Goal: Task Accomplishment & Management: Use online tool/utility

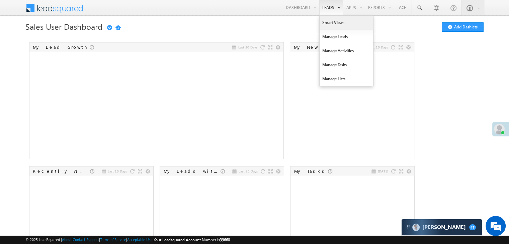
click at [323, 24] on link "Smart Views" at bounding box center [347, 23] width 54 height 14
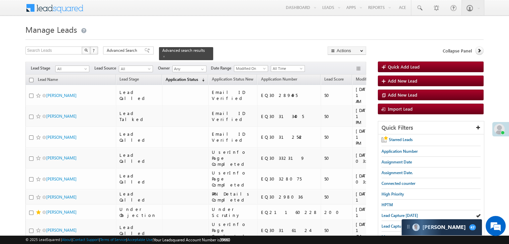
click at [170, 77] on span "Application Status" at bounding box center [182, 79] width 32 height 5
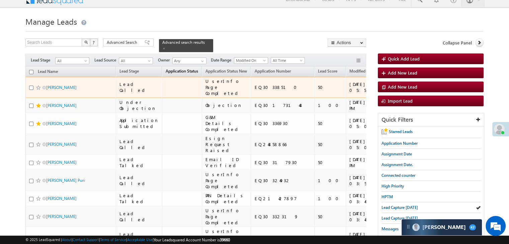
scroll to position [2, 0]
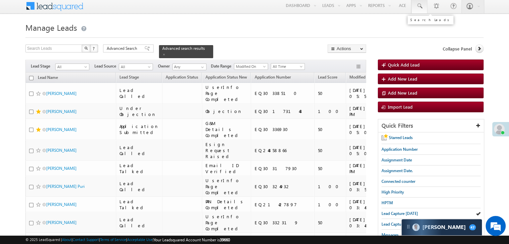
click at [420, 9] on span at bounding box center [419, 6] width 7 height 7
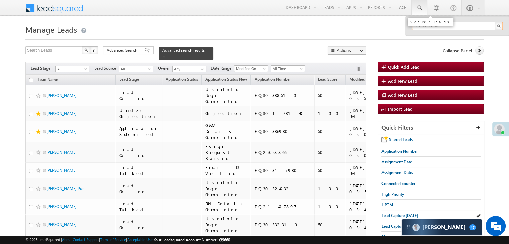
paste input "EQ30018952"
type input "EQ30018952"
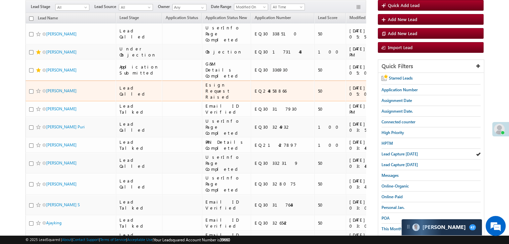
scroll to position [100, 0]
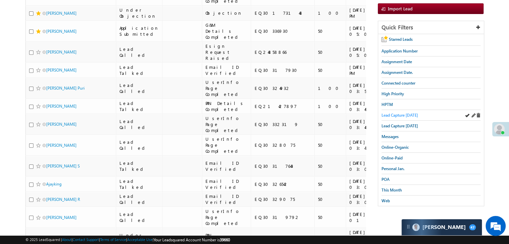
click at [395, 113] on span "Lead Capture [DATE]" at bounding box center [399, 115] width 36 height 5
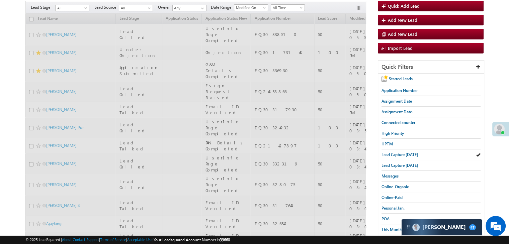
scroll to position [33, 0]
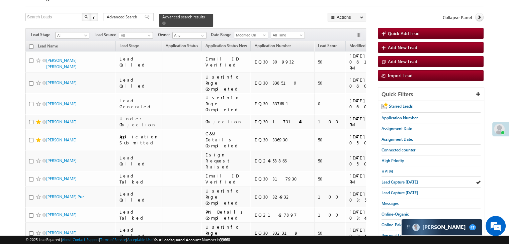
click at [166, 21] on span at bounding box center [163, 22] width 3 height 3
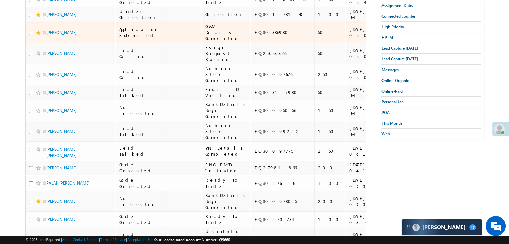
scroll to position [234, 0]
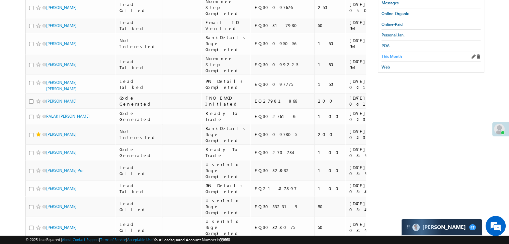
click at [393, 54] on span "This Month" at bounding box center [391, 56] width 20 height 5
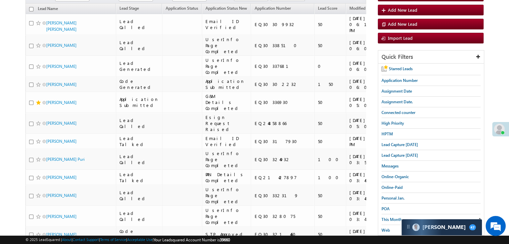
scroll to position [1182, 0]
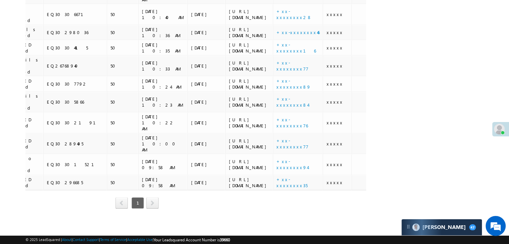
scroll to position [910, 0]
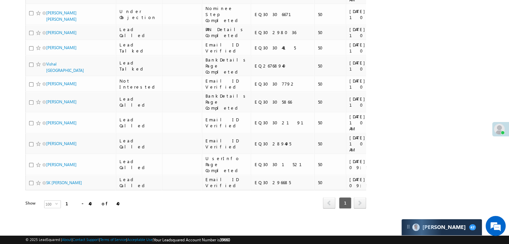
drag, startPoint x: 67, startPoint y: 121, endPoint x: 68, endPoint y: 131, distance: 9.4
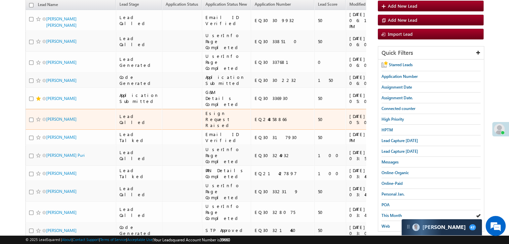
scroll to position [107, 0]
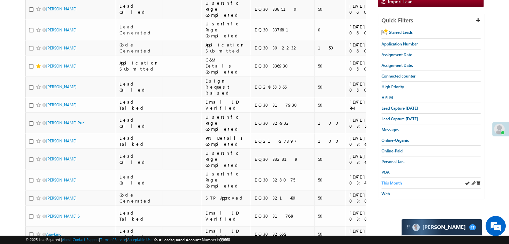
click at [401, 181] on span "This Month" at bounding box center [391, 183] width 20 height 5
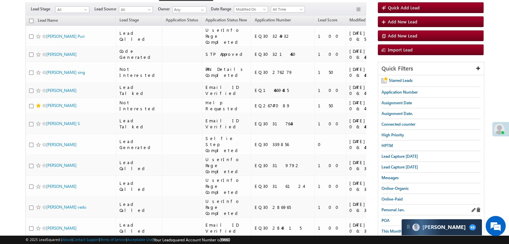
scroll to position [49, 0]
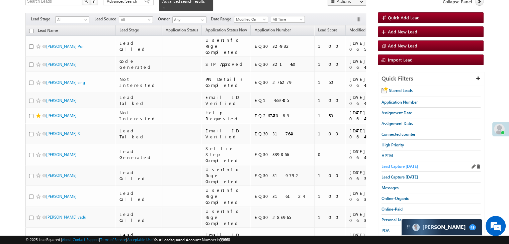
click at [400, 165] on span "Lead Capture [DATE]" at bounding box center [399, 166] width 36 height 5
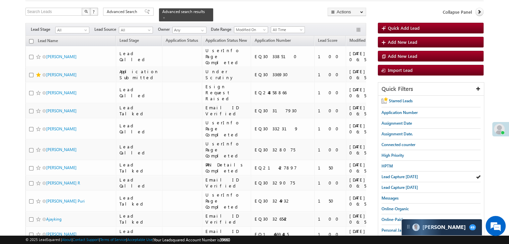
scroll to position [100, 0]
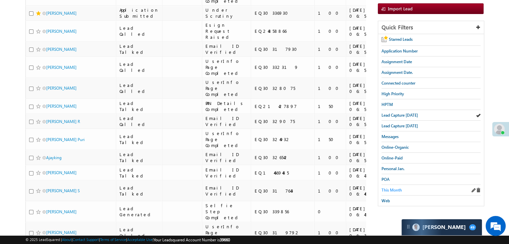
click at [393, 188] on span "This Month" at bounding box center [391, 190] width 20 height 5
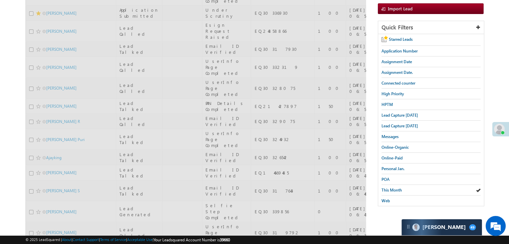
scroll to position [0, 0]
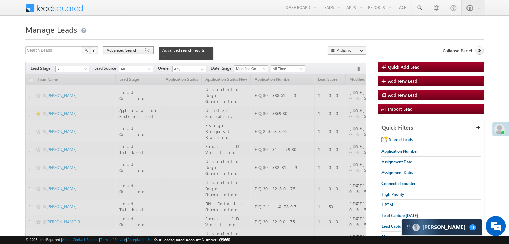
click at [145, 52] on span at bounding box center [147, 50] width 5 height 5
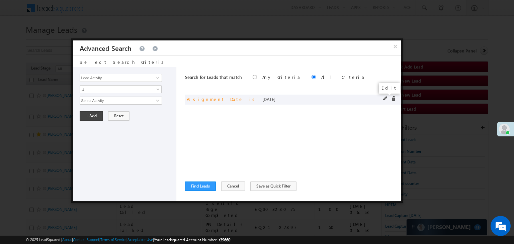
click at [383, 98] on span at bounding box center [385, 98] width 5 height 5
click at [137, 100] on span "[DATE]" at bounding box center [116, 101] width 73 height 6
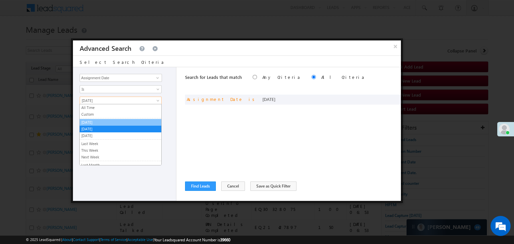
click at [107, 122] on link "[DATE]" at bounding box center [121, 122] width 82 height 6
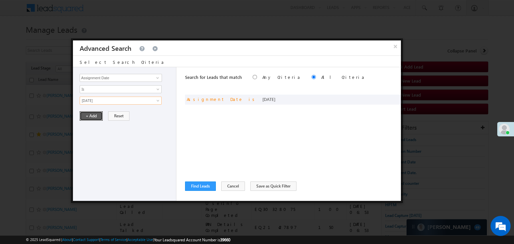
click at [83, 118] on button "+ Add" at bounding box center [91, 115] width 23 height 9
click at [200, 185] on button "Find Leads" at bounding box center [200, 186] width 31 height 9
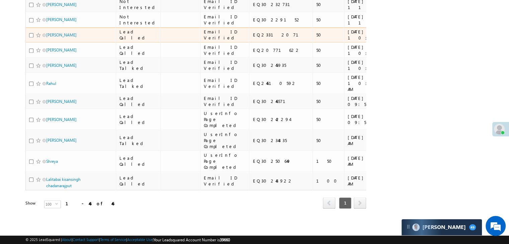
scroll to position [1439, 0]
click at [124, 41] on div "Lead Called" at bounding box center [138, 35] width 38 height 12
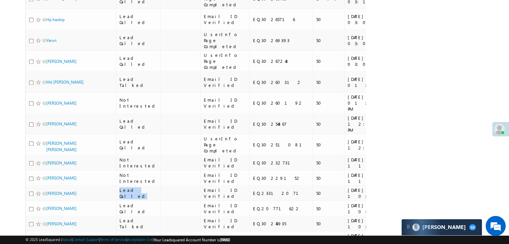
scroll to position [0, 0]
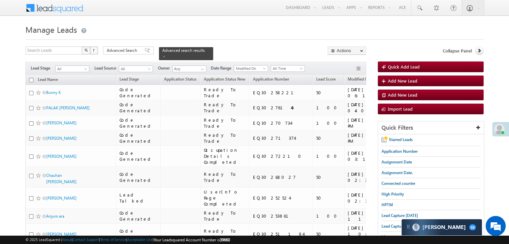
click at [393, 213] on span "Lead Capture [DATE]" at bounding box center [399, 215] width 36 height 5
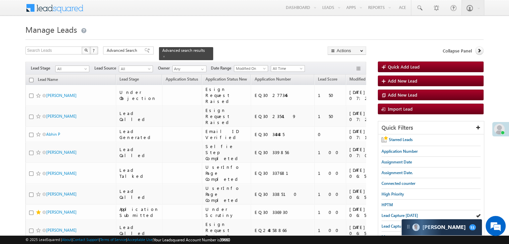
scroll to position [100, 0]
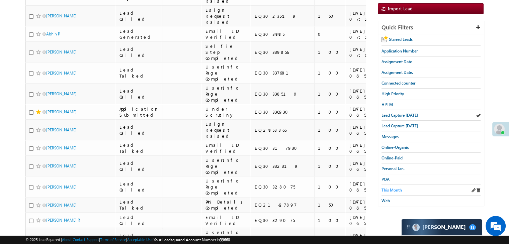
click at [390, 188] on span "This Month" at bounding box center [391, 190] width 20 height 5
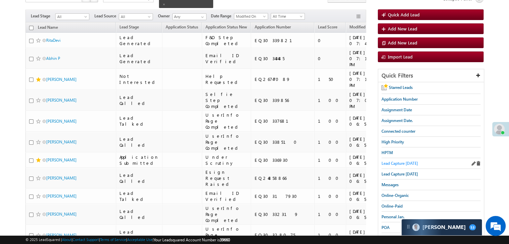
scroll to position [33, 0]
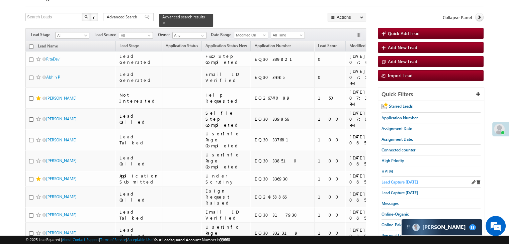
click at [391, 182] on span "Lead Capture [DATE]" at bounding box center [399, 182] width 36 height 5
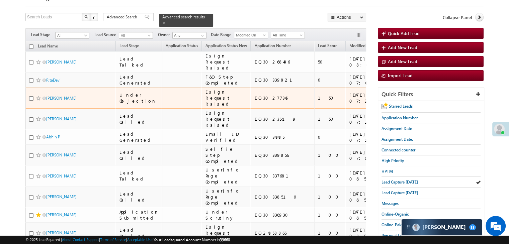
scroll to position [100, 0]
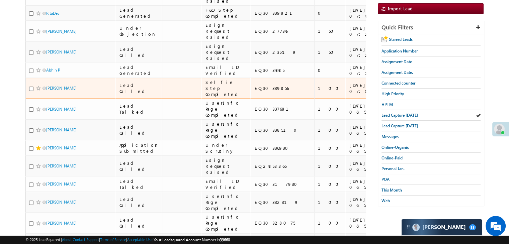
click at [125, 94] on div "Lead Called" at bounding box center [138, 88] width 39 height 12
click at [124, 94] on div "Lead Called" at bounding box center [138, 88] width 39 height 12
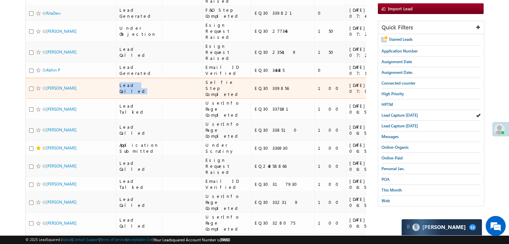
click at [124, 94] on div "Lead Called" at bounding box center [138, 88] width 39 height 12
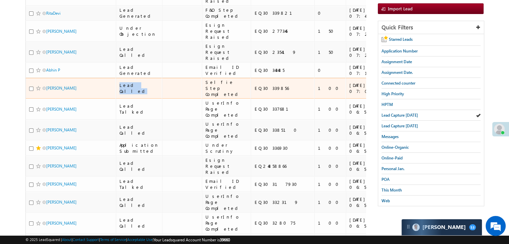
click at [124, 94] on div "Lead Called" at bounding box center [138, 88] width 39 height 12
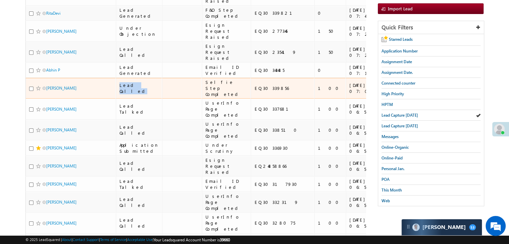
click at [124, 94] on div "Lead Called" at bounding box center [138, 88] width 39 height 12
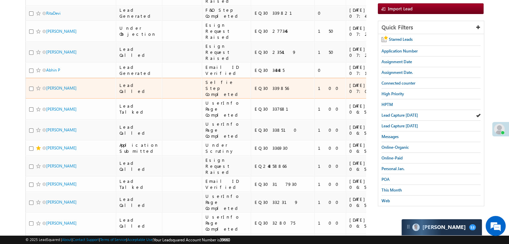
click at [124, 94] on div "Lead Called" at bounding box center [138, 88] width 39 height 12
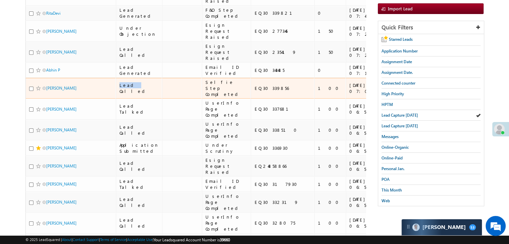
click at [124, 94] on div "Lead Called" at bounding box center [138, 88] width 39 height 12
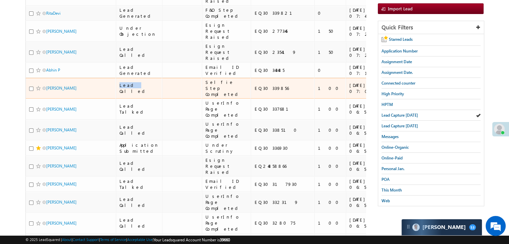
click at [124, 94] on div "Lead Called" at bounding box center [138, 88] width 39 height 12
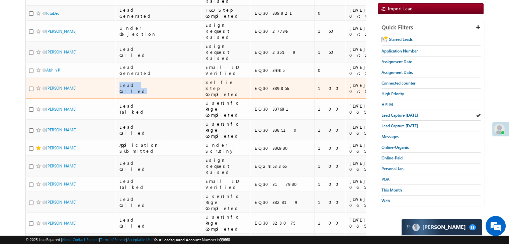
click at [124, 94] on div "Lead Called" at bounding box center [138, 88] width 39 height 12
click at [128, 94] on div "Lead Called" at bounding box center [138, 88] width 39 height 12
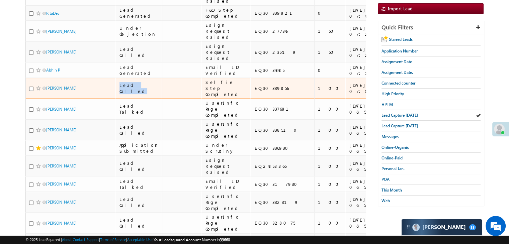
click at [128, 94] on div "Lead Called" at bounding box center [138, 88] width 39 height 12
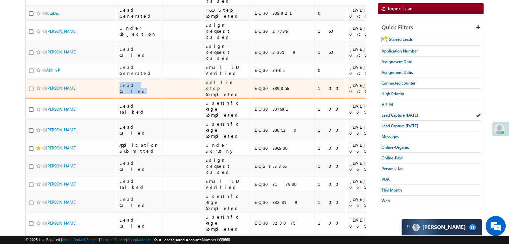
click at [128, 94] on div "Lead Called" at bounding box center [138, 88] width 39 height 12
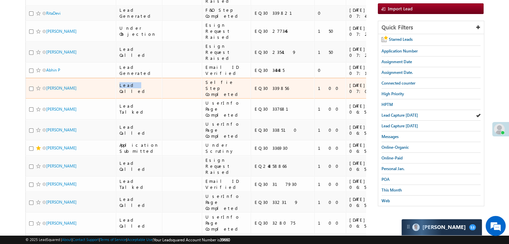
click at [128, 94] on div "Lead Called" at bounding box center [138, 88] width 39 height 12
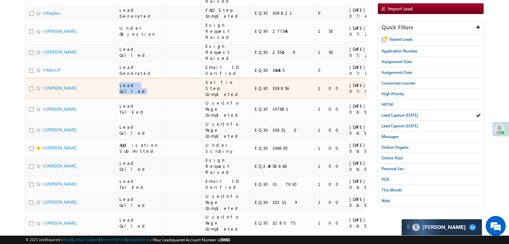
click at [205, 97] on div "Selfie Step Completed" at bounding box center [226, 88] width 42 height 18
click at [136, 94] on div "Lead Called" at bounding box center [138, 88] width 39 height 12
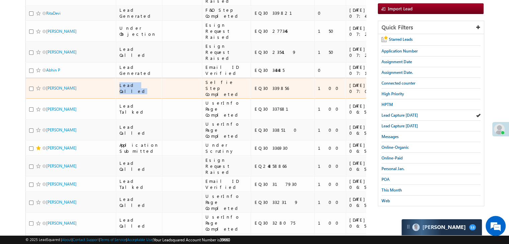
click at [136, 94] on div "Lead Called" at bounding box center [138, 88] width 39 height 12
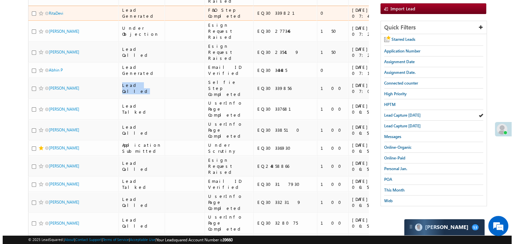
scroll to position [0, 0]
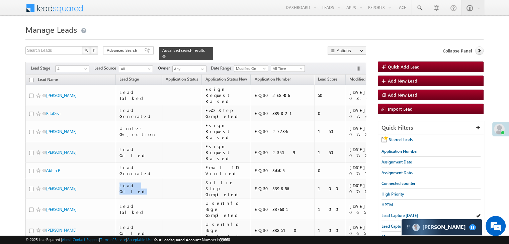
click at [166, 55] on span at bounding box center [163, 56] width 3 height 3
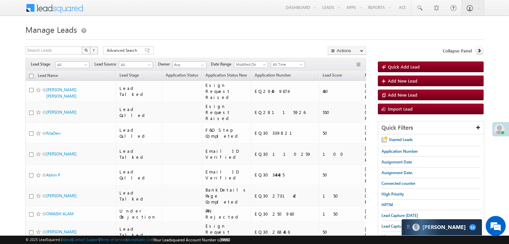
drag, startPoint x: 127, startPoint y: 51, endPoint x: 167, endPoint y: 54, distance: 40.2
click at [127, 51] on span "Advanced Search" at bounding box center [123, 51] width 32 height 6
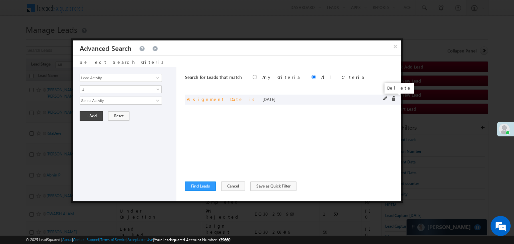
click at [393, 99] on span at bounding box center [393, 98] width 5 height 5
click at [154, 77] on link at bounding box center [157, 78] width 8 height 7
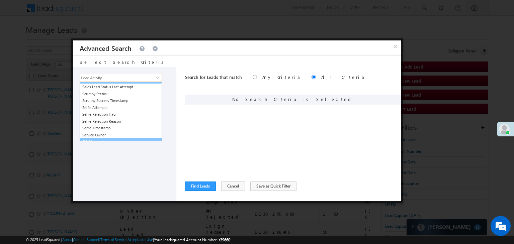
scroll to position [2110, 0]
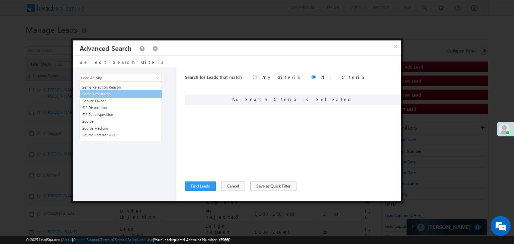
click at [113, 92] on link "Selfie Timestamp" at bounding box center [121, 94] width 82 height 8
type input "Selfie Timestamp"
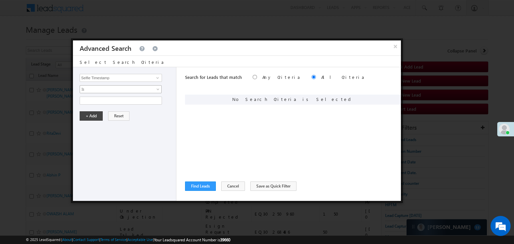
click at [136, 88] on span "Is" at bounding box center [116, 89] width 73 height 6
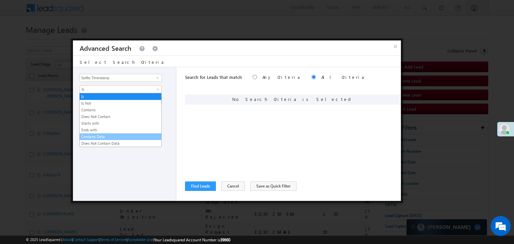
click at [102, 134] on link "Contains Data" at bounding box center [121, 137] width 82 height 6
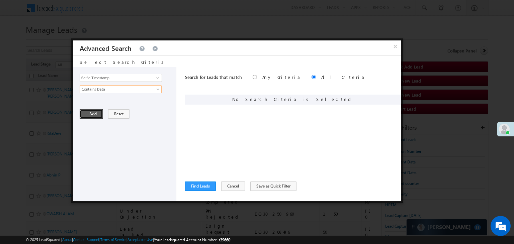
click at [95, 112] on button "+ Add" at bounding box center [91, 113] width 23 height 9
click at [155, 78] on span at bounding box center [157, 77] width 5 height 5
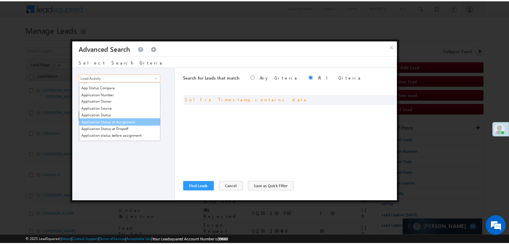
scroll to position [167, 0]
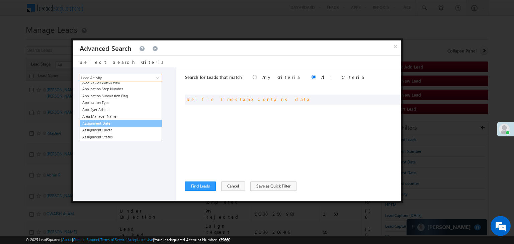
click at [125, 121] on link "Assignment Date" at bounding box center [121, 124] width 82 height 8
type input "Assignment Date"
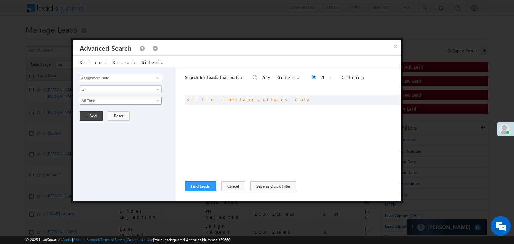
click at [127, 102] on span "All Time" at bounding box center [116, 101] width 73 height 6
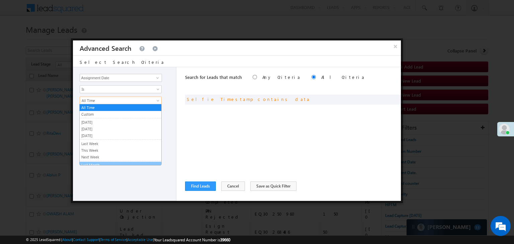
click at [96, 164] on link "Last Month" at bounding box center [121, 165] width 82 height 6
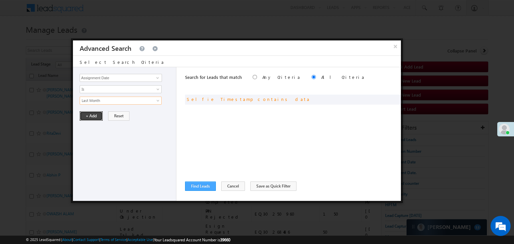
click at [90, 115] on button "+ Add" at bounding box center [91, 115] width 23 height 9
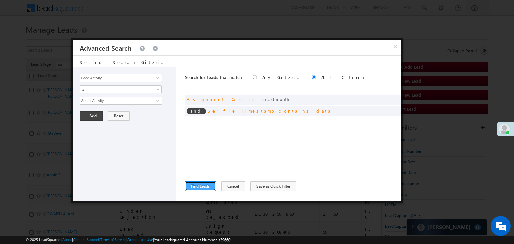
click at [196, 183] on button "Find Leads" at bounding box center [200, 186] width 31 height 9
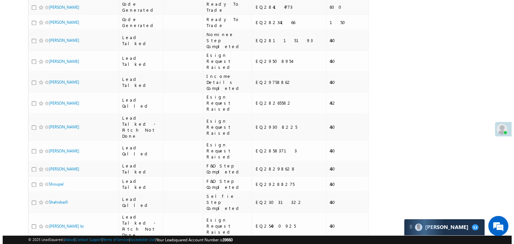
scroll to position [0, 0]
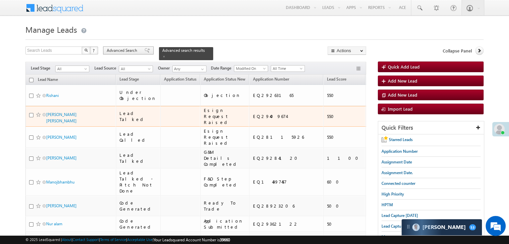
click at [145, 50] on span at bounding box center [147, 50] width 5 height 5
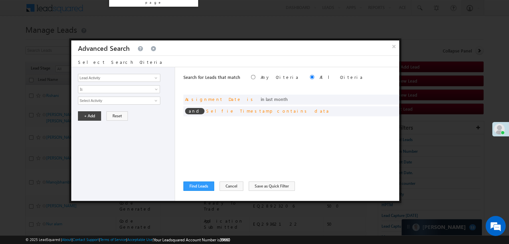
click at [134, 52] on div "× Advanced Search" at bounding box center [235, 47] width 328 height 15
click at [155, 77] on span at bounding box center [155, 77] width 5 height 5
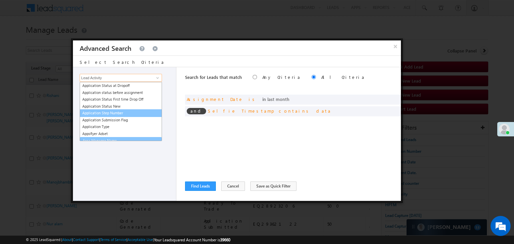
scroll to position [134, 0]
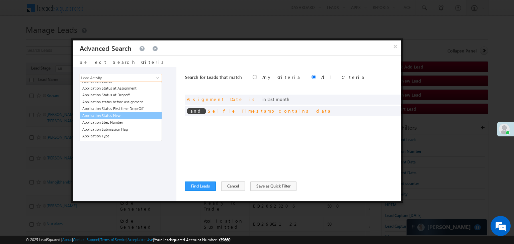
drag, startPoint x: 118, startPoint y: 113, endPoint x: 122, endPoint y: 91, distance: 21.7
click at [118, 113] on link "Application Status New" at bounding box center [121, 116] width 82 height 8
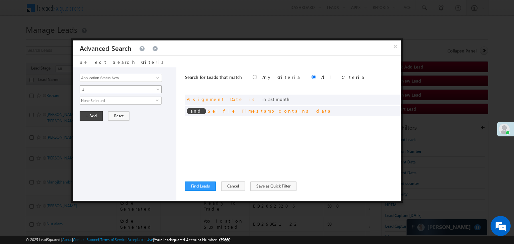
click at [122, 90] on span "Is" at bounding box center [116, 89] width 73 height 6
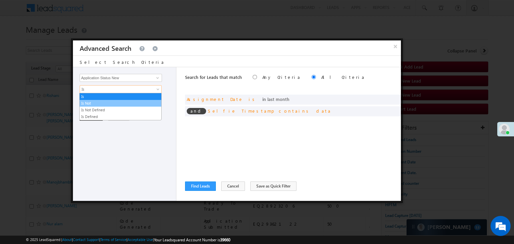
click at [112, 105] on link "Is Not" at bounding box center [121, 103] width 82 height 6
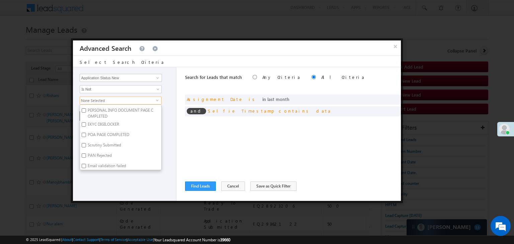
scroll to position [238, 0]
click at [150, 78] on input "Application Status New" at bounding box center [121, 78] width 82 height 8
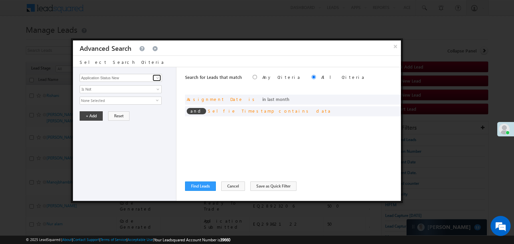
click at [158, 77] on span at bounding box center [157, 77] width 5 height 5
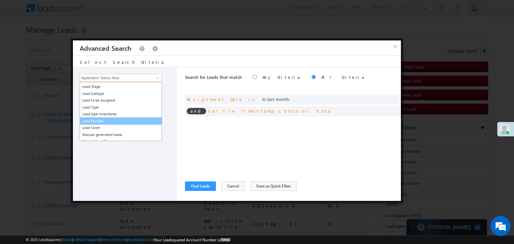
scroll to position [1306, 0]
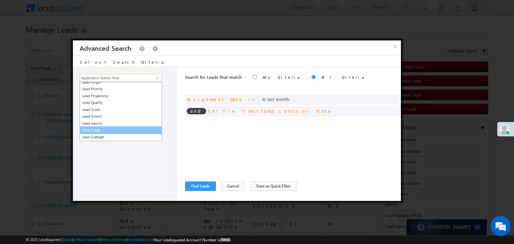
click at [114, 129] on link "Lead Stage" at bounding box center [121, 130] width 82 height 8
type input "Lead Stage"
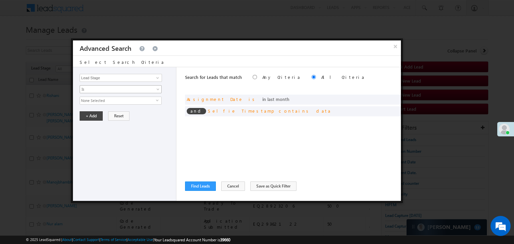
click at [122, 90] on span "Is" at bounding box center [116, 89] width 73 height 6
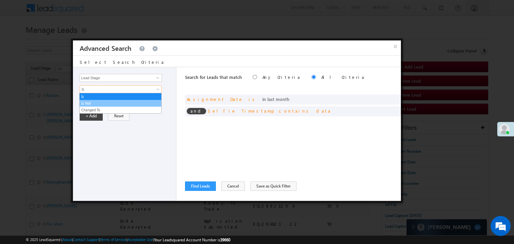
click at [113, 103] on link "Is Not" at bounding box center [121, 103] width 82 height 6
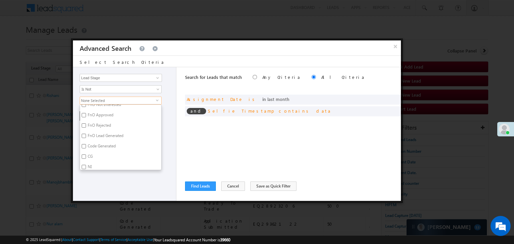
scroll to position [164, 0]
click at [90, 152] on label "CG" at bounding box center [89, 155] width 19 height 10
click at [86, 152] on input "CG" at bounding box center [84, 154] width 4 height 4
checkbox input "true"
click at [94, 142] on label "Code Generated" at bounding box center [101, 144] width 42 height 10
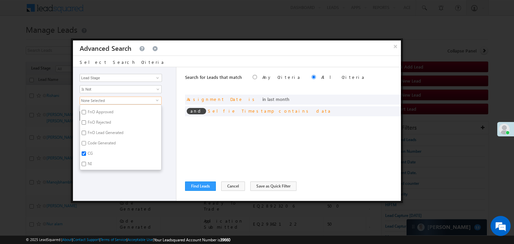
click at [86, 142] on input "Code Generated" at bounding box center [84, 143] width 4 height 4
checkbox input "true"
click at [86, 160] on label "NI" at bounding box center [89, 165] width 18 height 10
click at [86, 162] on input "NI" at bounding box center [84, 164] width 4 height 4
checkbox input "true"
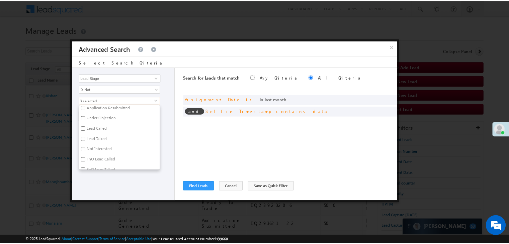
scroll to position [63, 0]
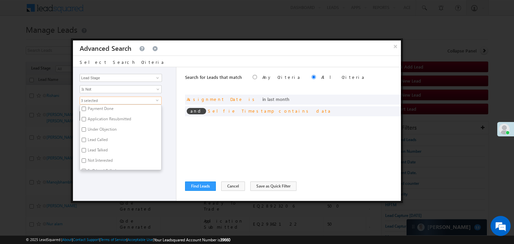
click at [98, 157] on label "Not Interested" at bounding box center [99, 162] width 39 height 10
click at [86, 159] on input "Not Interested" at bounding box center [84, 161] width 4 height 4
checkbox input "true"
click at [106, 192] on div "Lead Activity Task Sales Group Prospect Id WA Last Message Timestamp 4th Day Di…" at bounding box center [125, 134] width 104 height 134
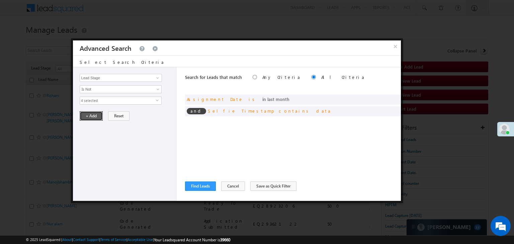
click at [96, 114] on button "+ Add" at bounding box center [91, 115] width 23 height 9
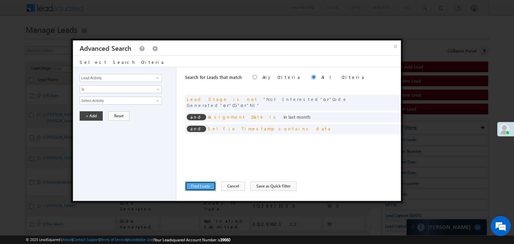
click at [198, 186] on button "Find Leads" at bounding box center [200, 186] width 31 height 9
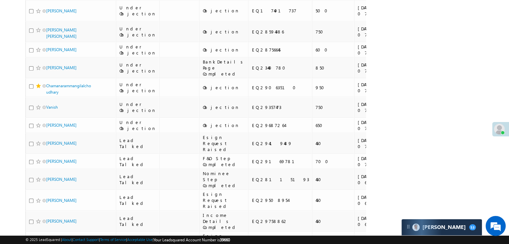
scroll to position [300, 0]
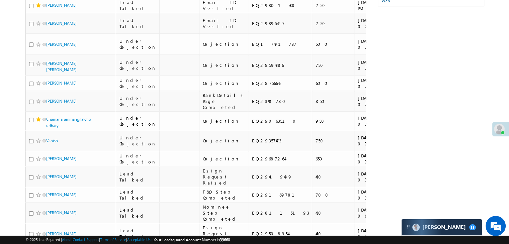
copy div "EQ29083290"
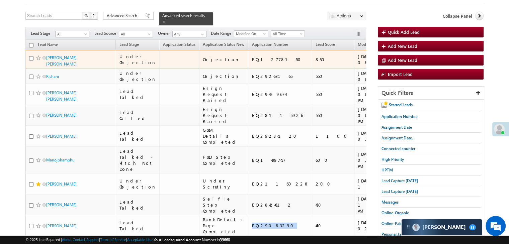
scroll to position [0, 0]
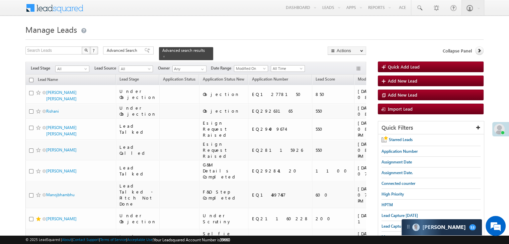
click at [145, 53] on span at bounding box center [147, 50] width 5 height 5
click at [0, 0] on div "× Advanced Search" at bounding box center [0, 0] width 0 height 0
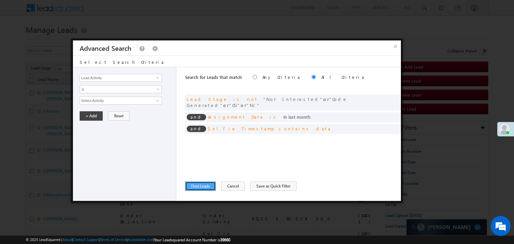
click at [200, 187] on button "Find Leads" at bounding box center [200, 186] width 31 height 9
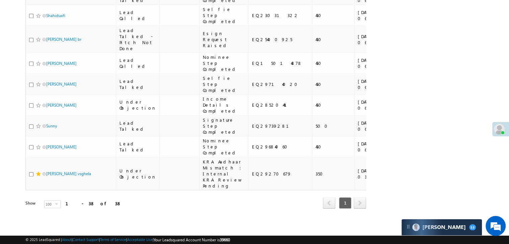
scroll to position [669, 0]
